Goal: Information Seeking & Learning: Learn about a topic

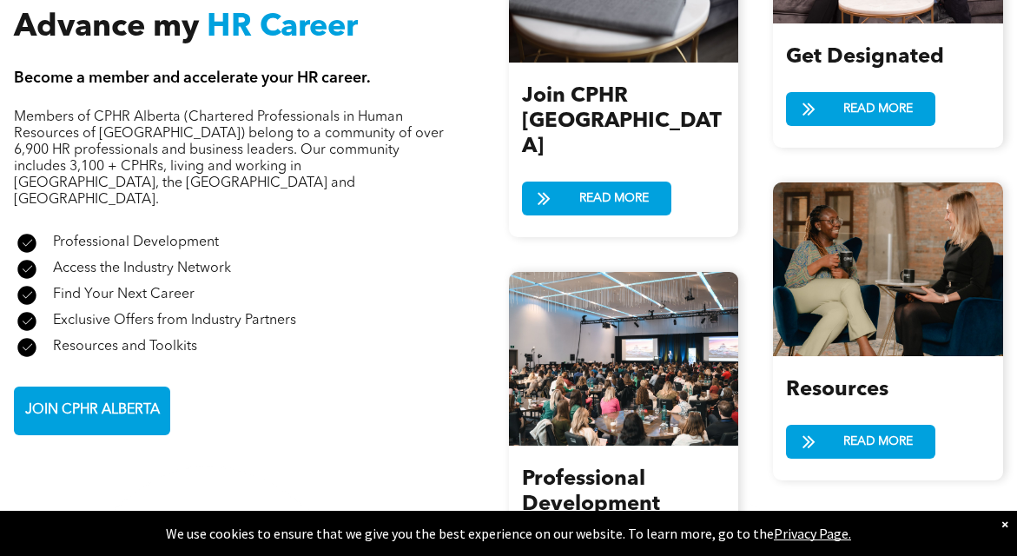
scroll to position [2127, 0]
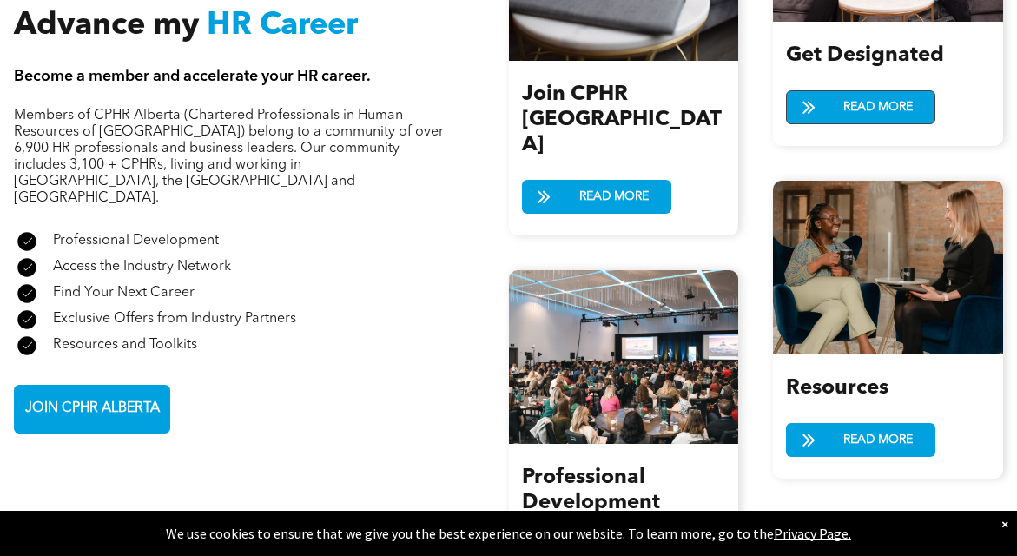
click at [887, 119] on span "READ MORE" at bounding box center [878, 107] width 82 height 32
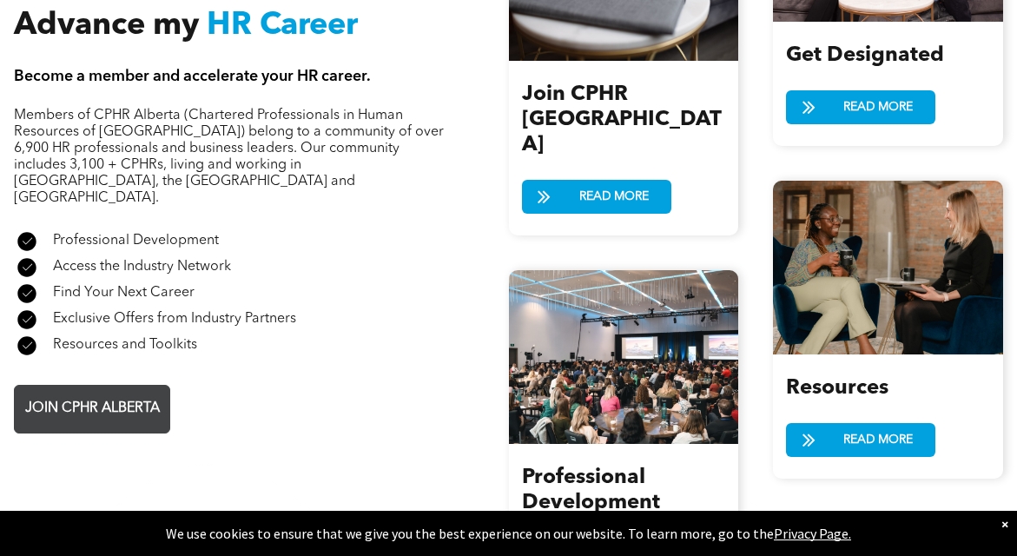
click at [119, 392] on span "JOIN CPHR ALBERTA" at bounding box center [92, 409] width 147 height 34
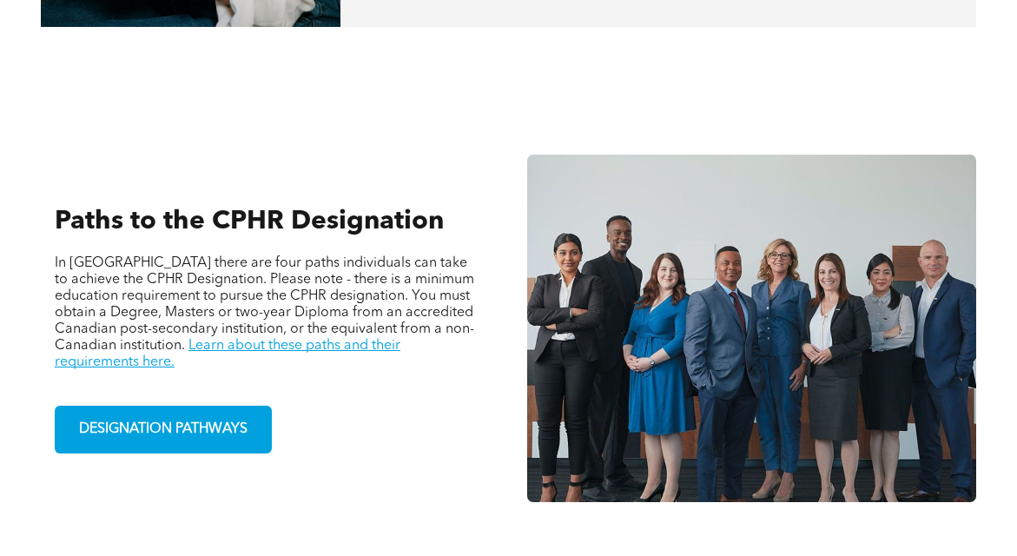
scroll to position [1022, 0]
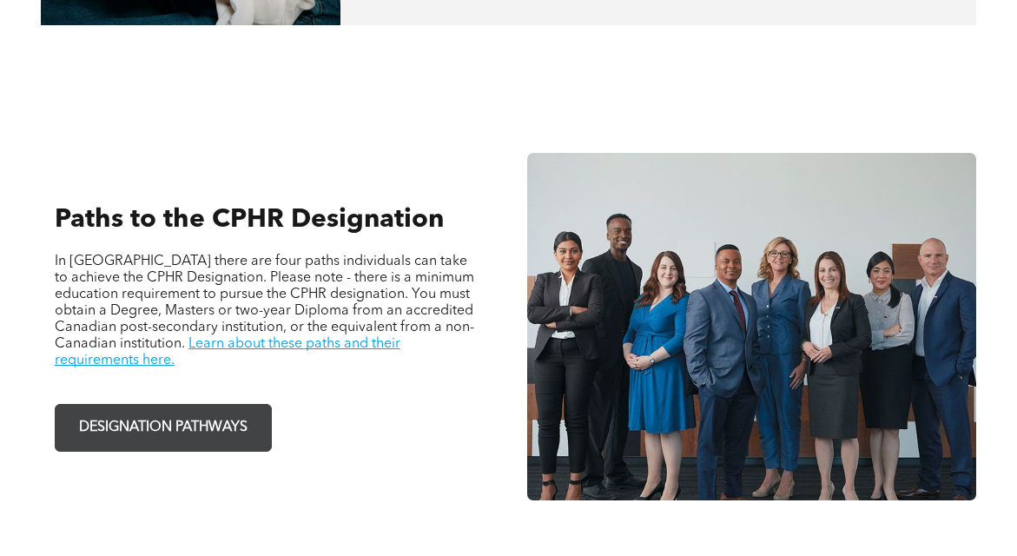
click at [201, 411] on span "DESIGNATION PATHWAYS" at bounding box center [163, 428] width 181 height 34
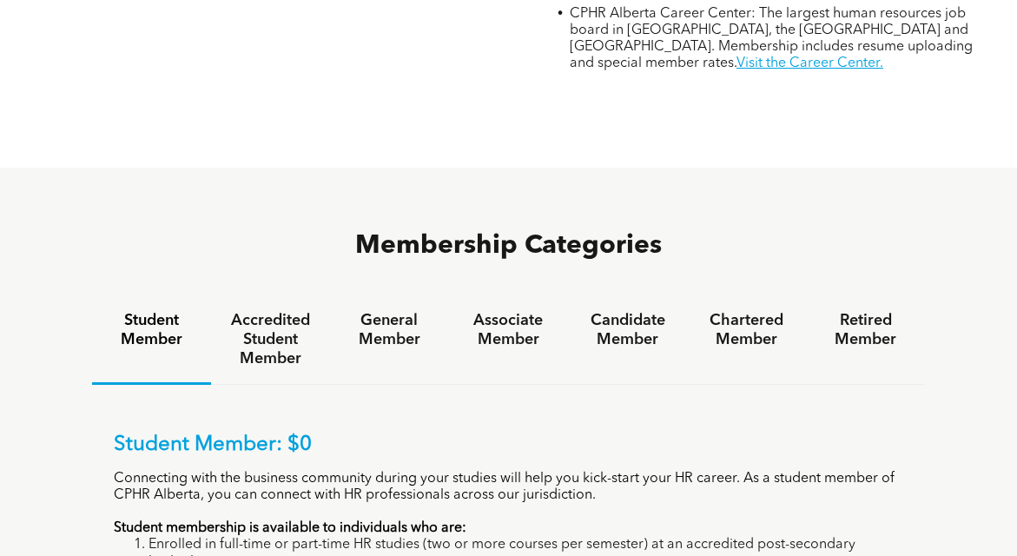
scroll to position [1115, 0]
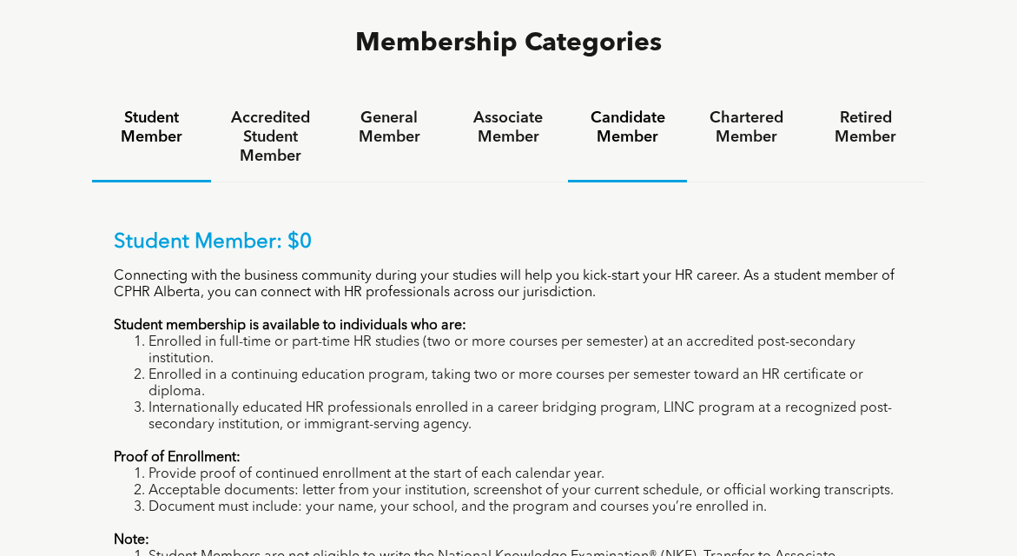
click at [626, 109] on h4 "Candidate Member" at bounding box center [628, 128] width 88 height 38
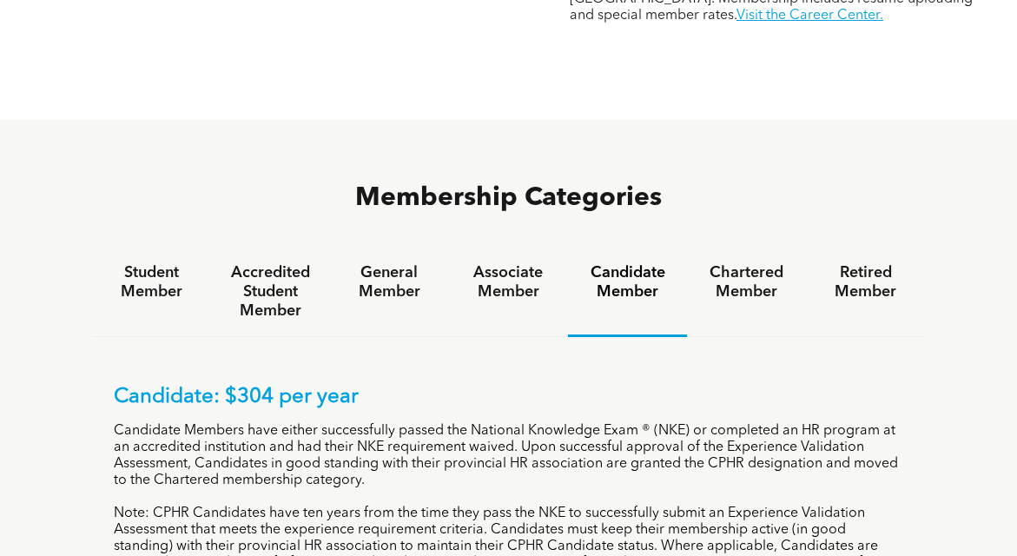
scroll to position [0, 0]
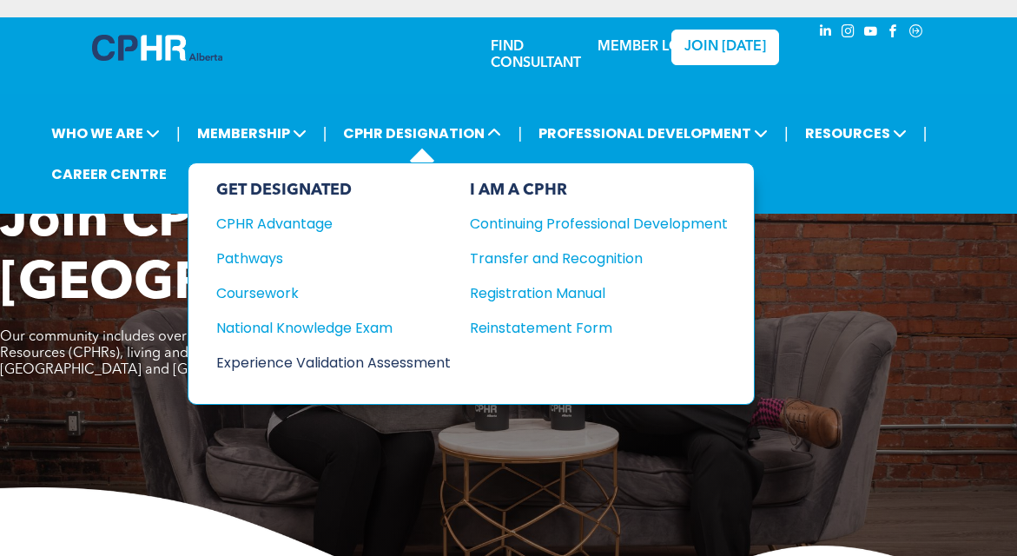
click at [304, 358] on div "Experience Validation Assessment" at bounding box center [321, 363] width 211 height 22
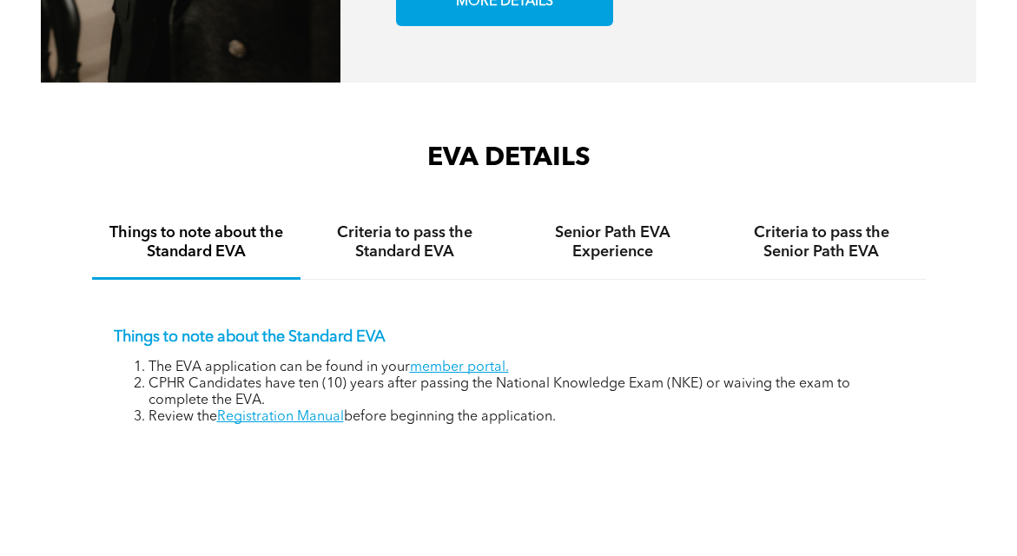
scroll to position [2324, 0]
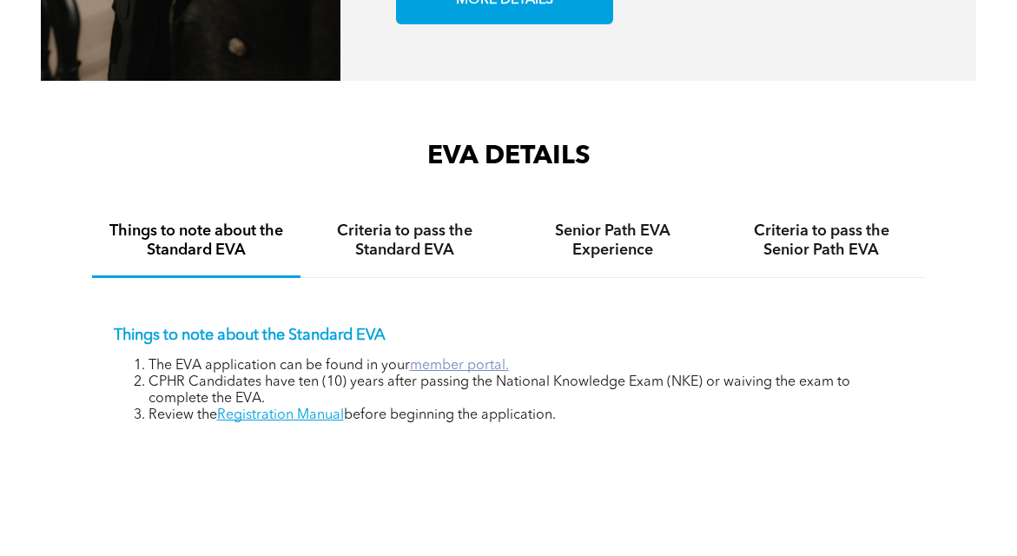
click at [425, 368] on link "member portal." at bounding box center [459, 366] width 99 height 14
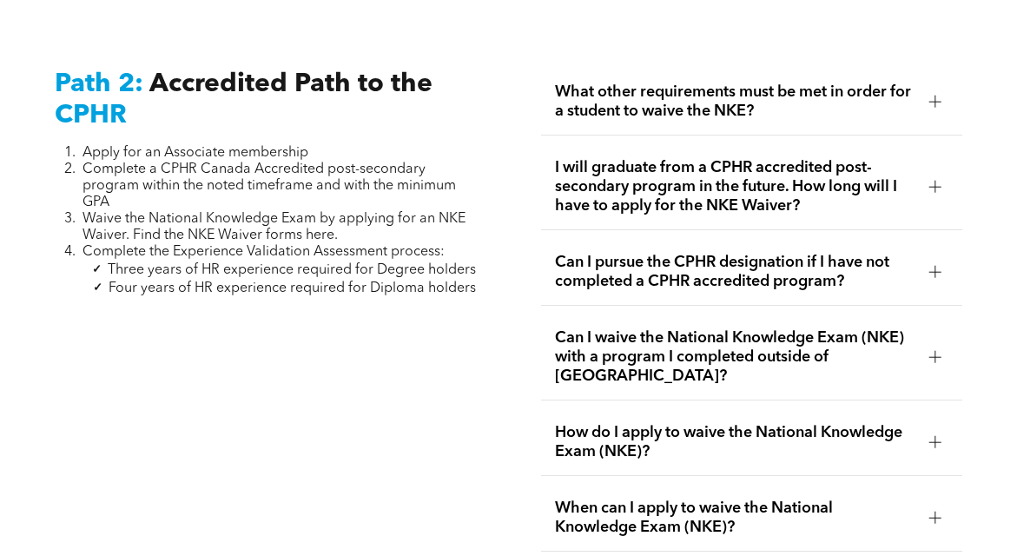
scroll to position [2681, 0]
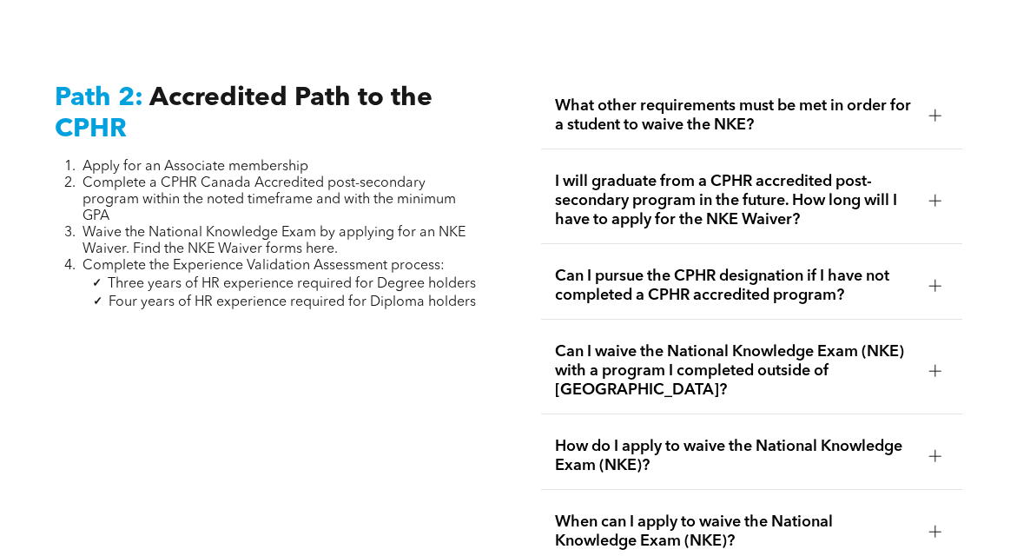
click at [949, 182] on div "I will graduate from a CPHR accredited post-secondary program in the future. Ho…" at bounding box center [751, 201] width 421 height 86
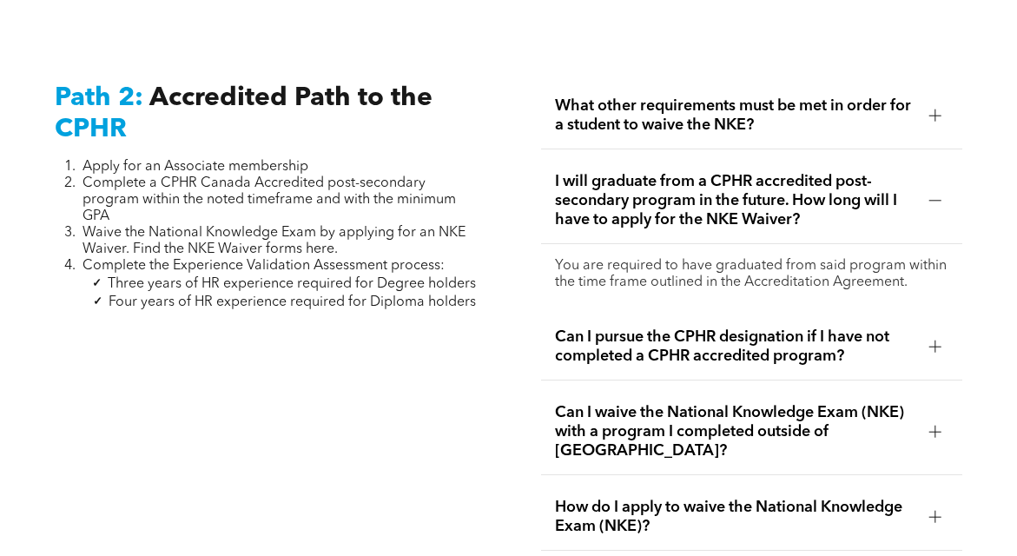
click at [917, 172] on div "I will graduate from a CPHR accredited post-secondary program in the future. Ho…" at bounding box center [751, 201] width 421 height 86
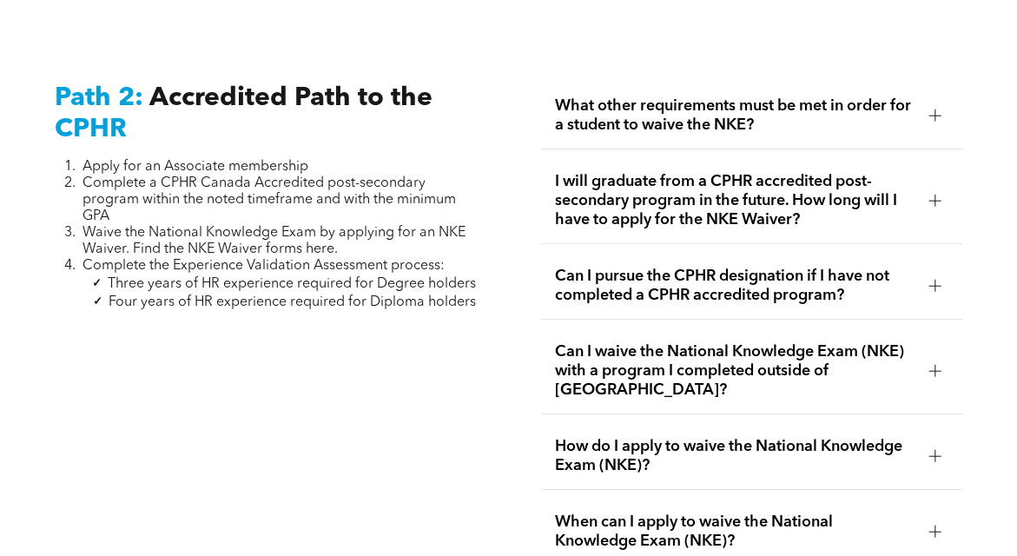
click at [714, 267] on span "Can I pursue the CPHR designation if I have not completed a CPHR accredited pro…" at bounding box center [735, 286] width 360 height 38
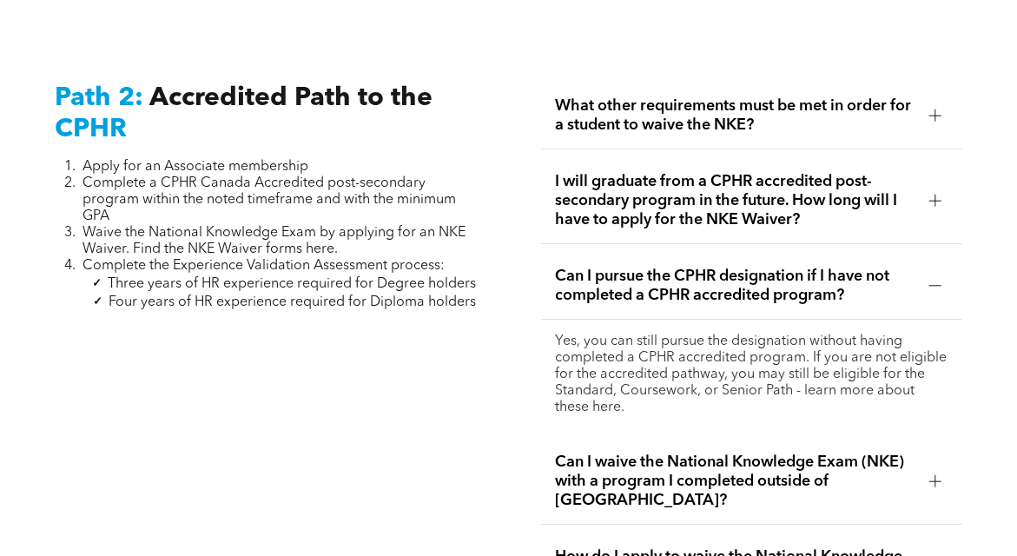
click at [714, 267] on span "Can I pursue the CPHR designation if I have not completed a CPHR accredited pro…" at bounding box center [735, 286] width 360 height 38
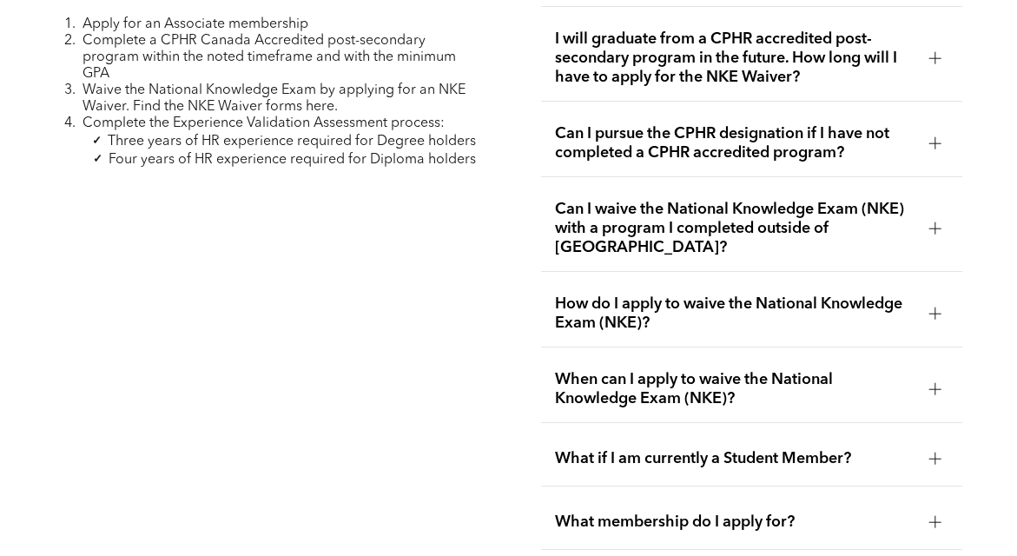
scroll to position [2824, 0]
click at [617, 294] on span "How do I apply to waive the National Knowledge Exam (NKE)?" at bounding box center [735, 313] width 360 height 38
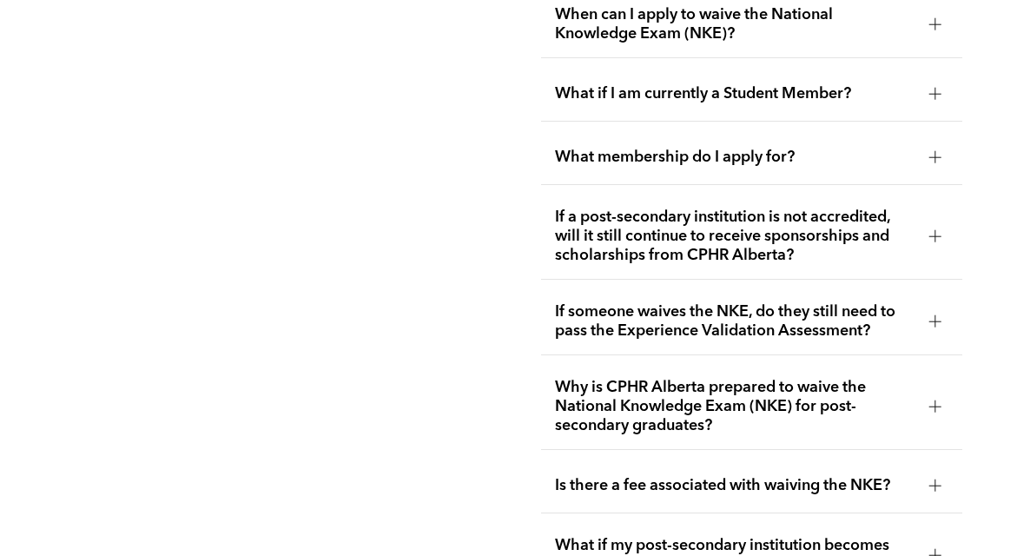
scroll to position [3316, 0]
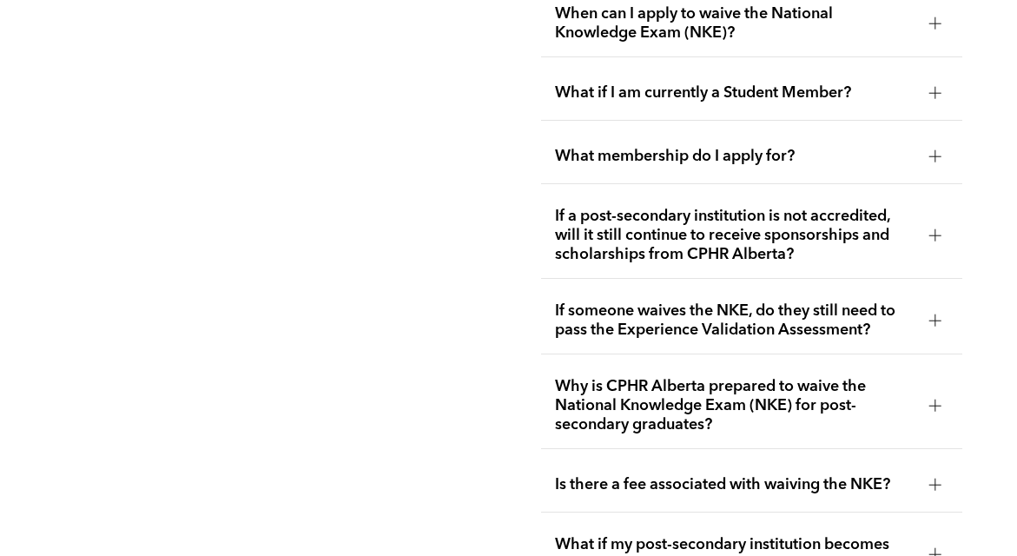
click at [775, 207] on span "If a post-secondary institution is not accredited, will it still continue to re…" at bounding box center [735, 235] width 360 height 57
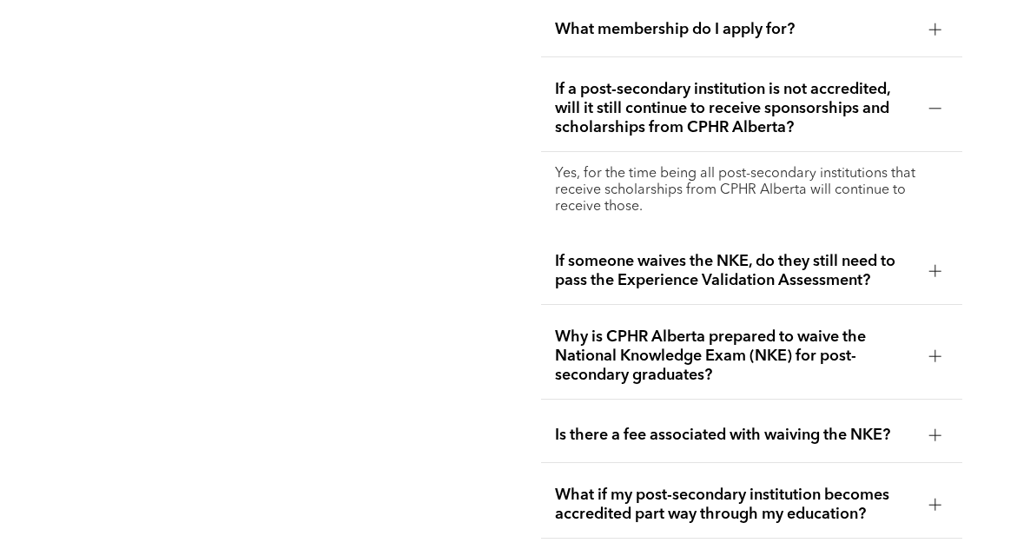
click at [724, 80] on span "If a post-secondary institution is not accredited, will it still continue to re…" at bounding box center [735, 108] width 360 height 57
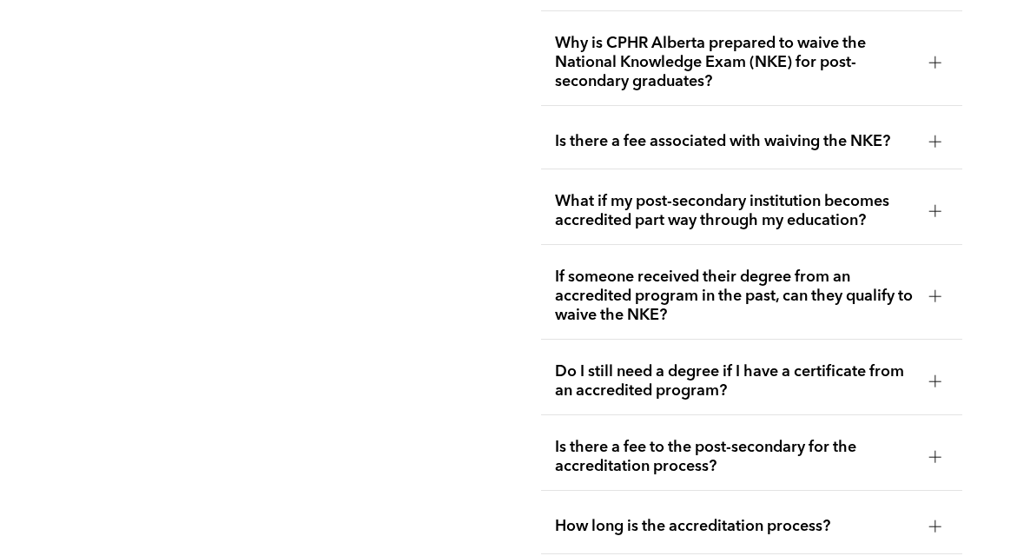
scroll to position [3533, 0]
click at [730, 191] on span "What if my post-secondary institution becomes accredited part way through my ed…" at bounding box center [735, 210] width 360 height 38
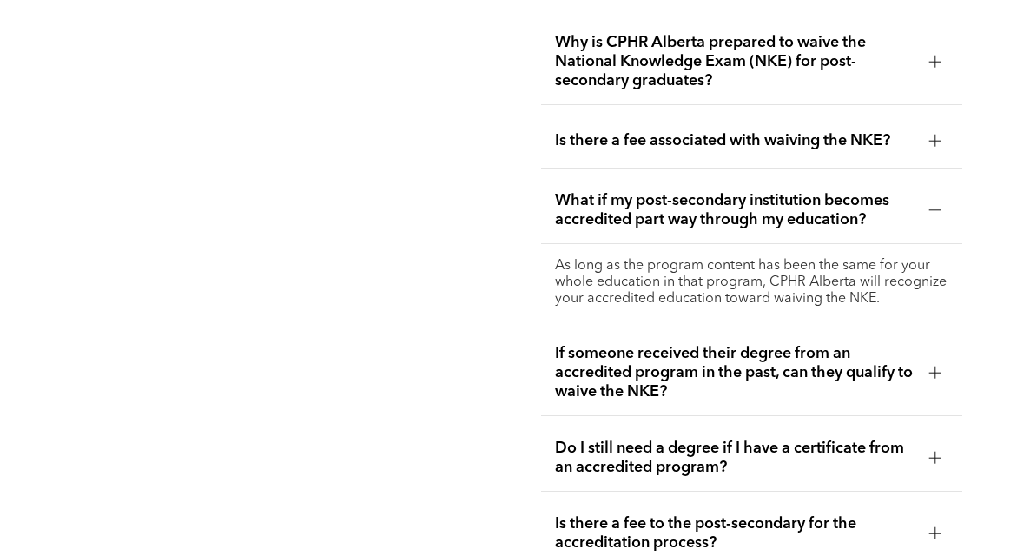
click at [730, 191] on span "What if my post-secondary institution becomes accredited part way through my ed…" at bounding box center [735, 210] width 360 height 38
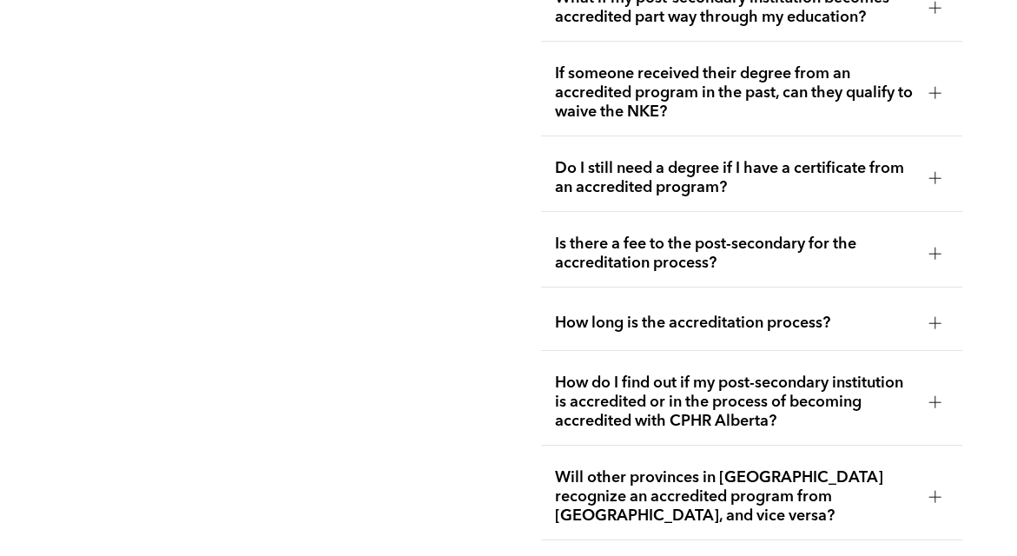
scroll to position [3737, 0]
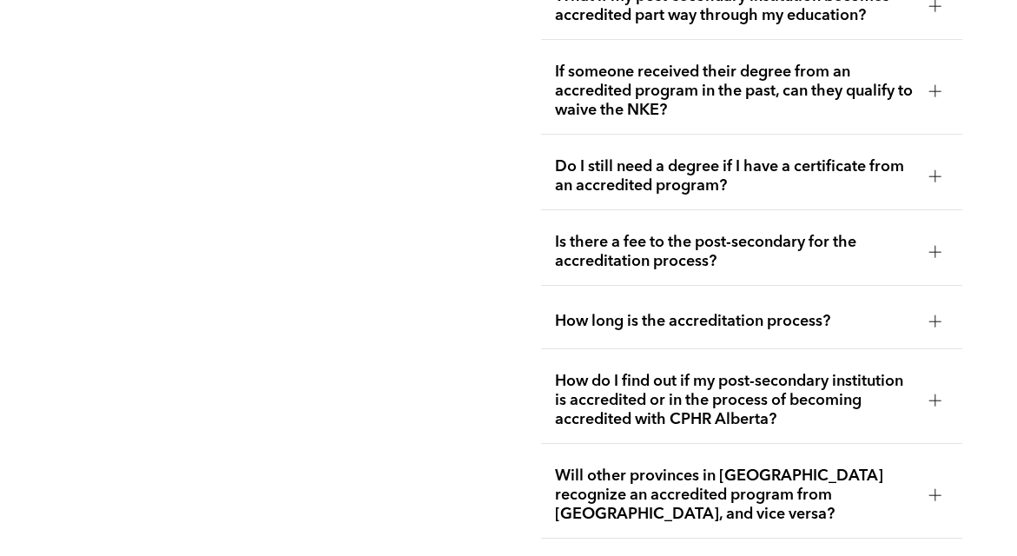
click at [625, 157] on span "Do I still need a degree if I have a certificate from an accredited program?" at bounding box center [735, 176] width 360 height 38
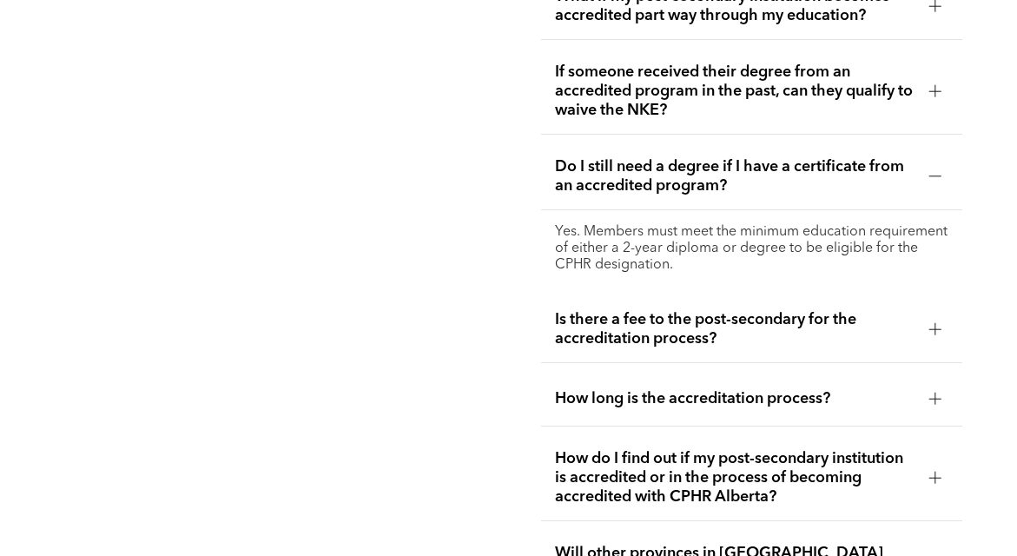
click at [671, 157] on span "Do I still need a degree if I have a certificate from an accredited program?" at bounding box center [735, 176] width 360 height 38
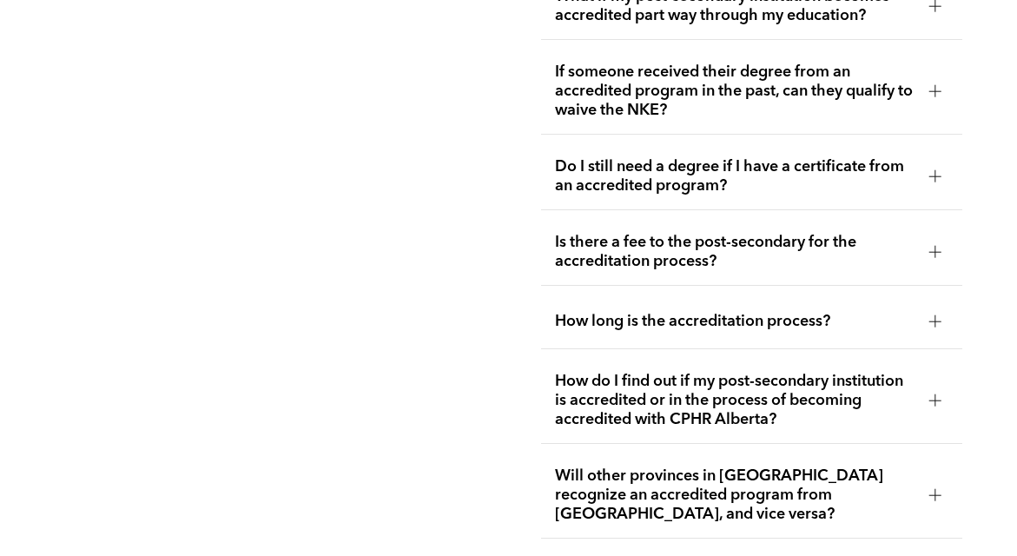
click at [600, 157] on span "Do I still need a degree if I have a certificate from an accredited program?" at bounding box center [735, 176] width 360 height 38
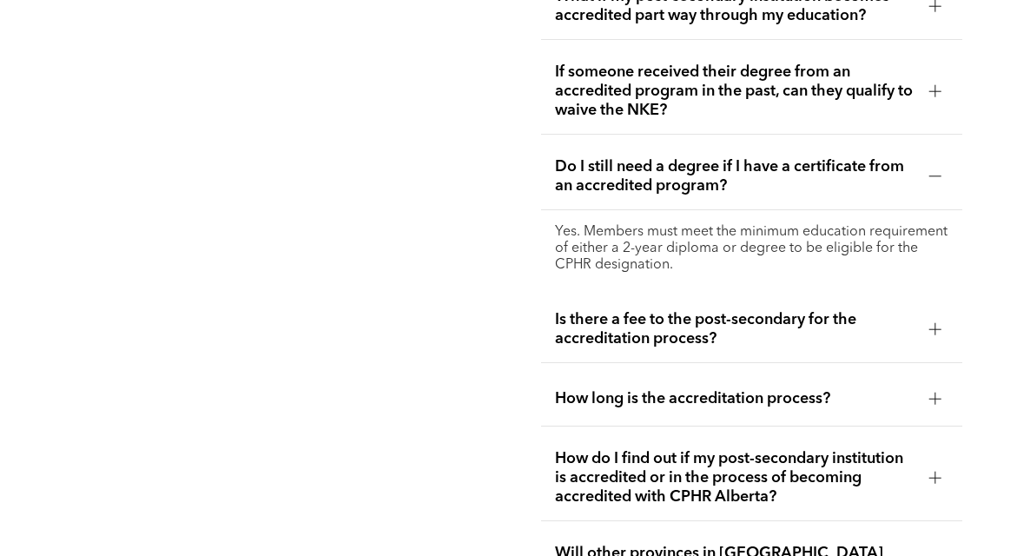
click at [600, 157] on span "Do I still need a degree if I have a certificate from an accredited program?" at bounding box center [735, 176] width 360 height 38
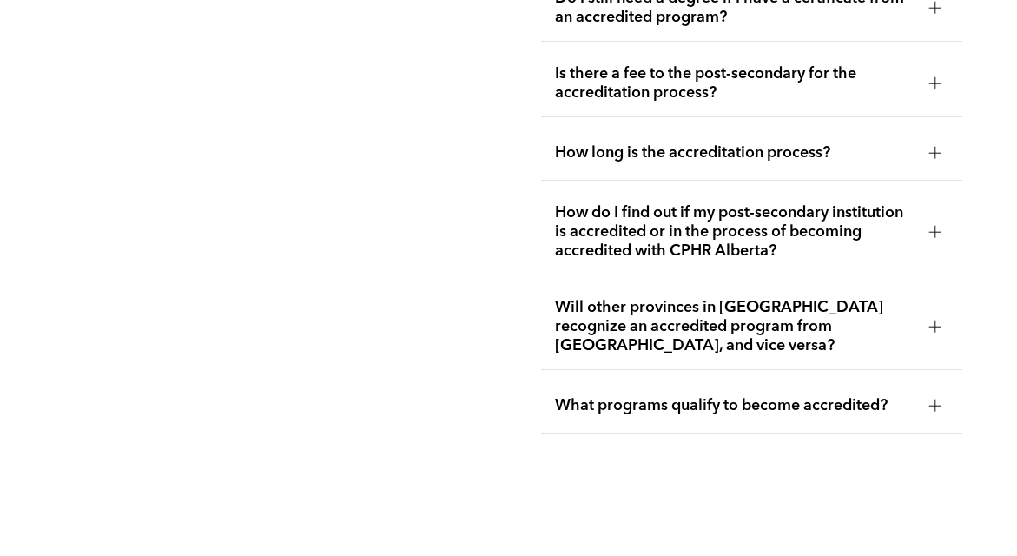
scroll to position [3909, 0]
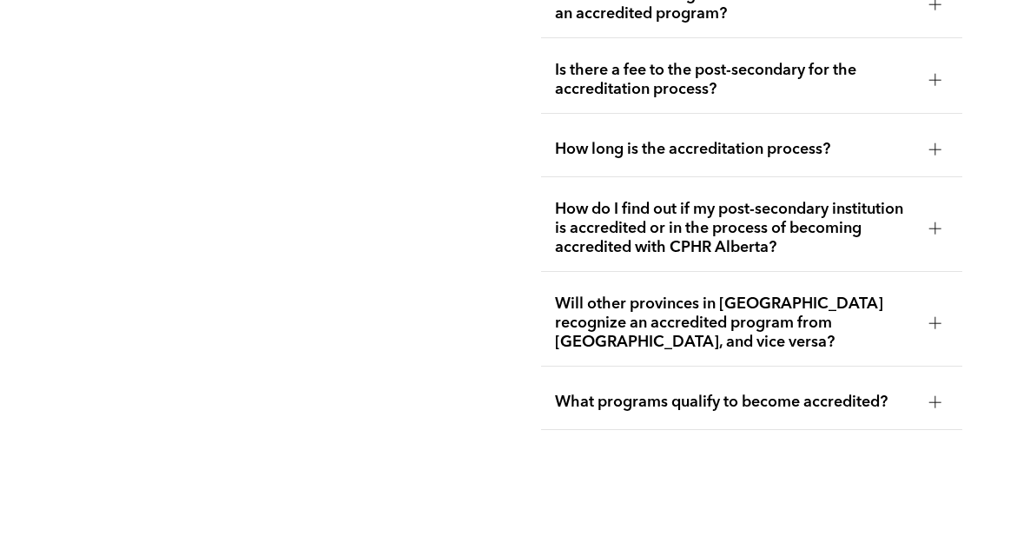
click at [580, 393] on span "What programs qualify to become accredited?" at bounding box center [735, 402] width 360 height 19
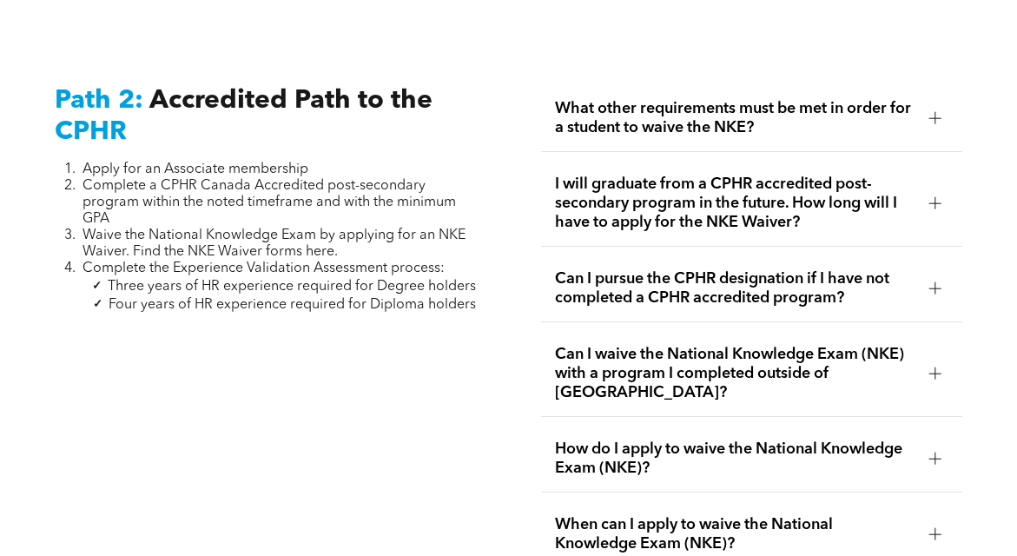
scroll to position [2678, 0]
